Goal: Information Seeking & Learning: Learn about a topic

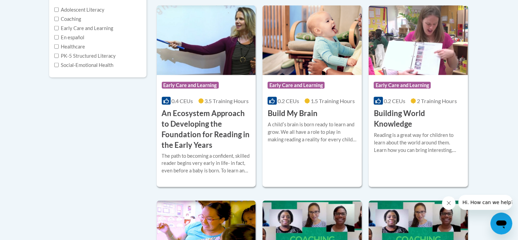
scroll to position [34, 0]
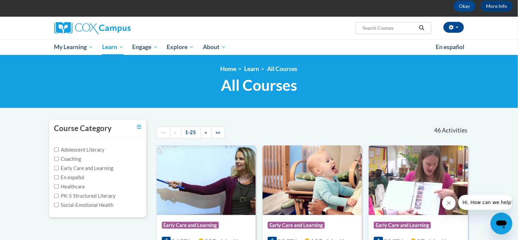
click at [469, 121] on div "46 Activities CEUs" at bounding box center [421, 130] width 108 height 21
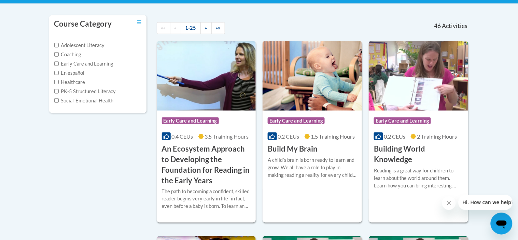
scroll to position [140, 0]
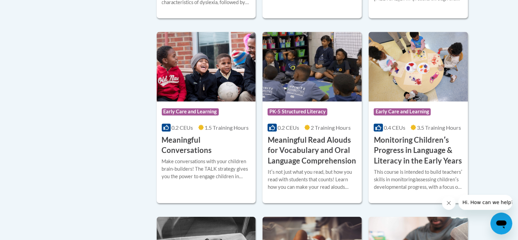
scroll to position [1067, 0]
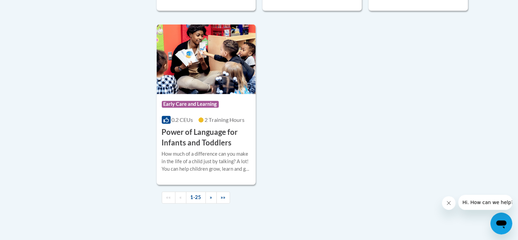
scroll to position [1628, 0]
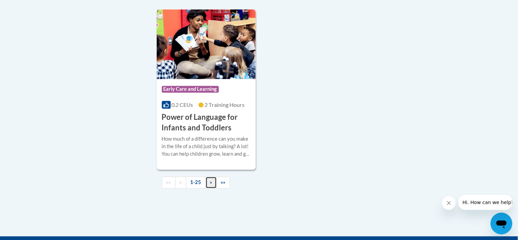
click at [212, 186] on span "»" at bounding box center [211, 183] width 2 height 6
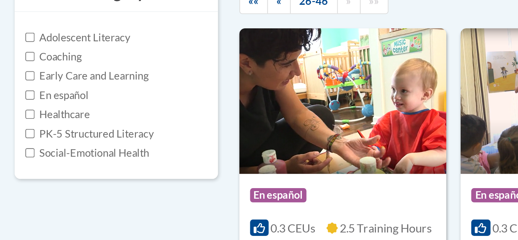
scroll to position [97, 0]
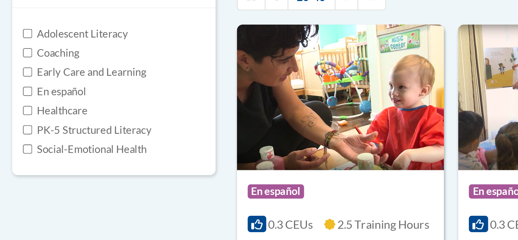
click at [102, 108] on label "Early Care and Learning" at bounding box center [83, 105] width 59 height 8
click at [59, 107] on input "Early Care and Learning" at bounding box center [56, 105] width 4 height 4
checkbox input "true"
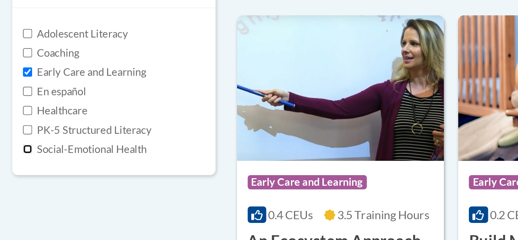
click at [56, 143] on input "Social-Emotional Health" at bounding box center [56, 142] width 4 height 4
checkbox input "true"
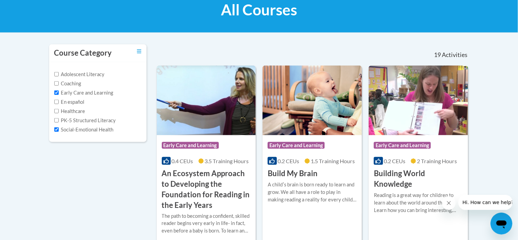
scroll to position [0, 0]
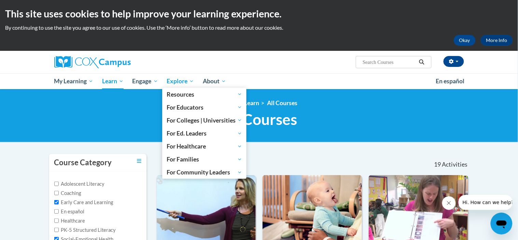
click at [175, 84] on span "Explore" at bounding box center [180, 81] width 27 height 8
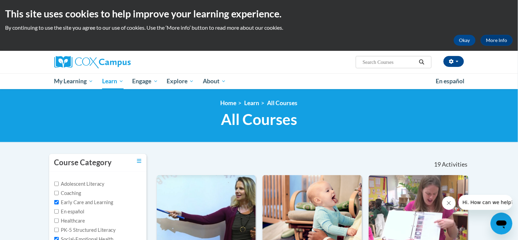
click at [270, 80] on ul "My Learning My Learning My Course Progress Certificates My Action Plans Group D…" at bounding box center [241, 81] width 382 height 16
